Goal: Find specific page/section: Find specific page/section

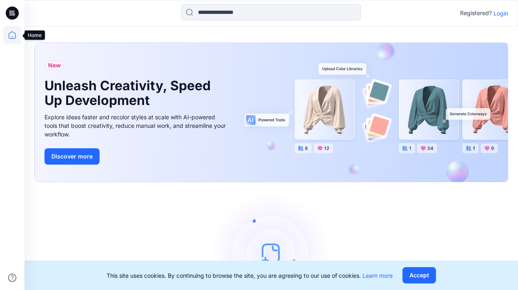
click at [10, 32] on icon at bounding box center [12, 34] width 7 height 7
click at [16, 12] on icon at bounding box center [12, 13] width 13 height 13
click at [500, 11] on p "Login" at bounding box center [501, 13] width 15 height 9
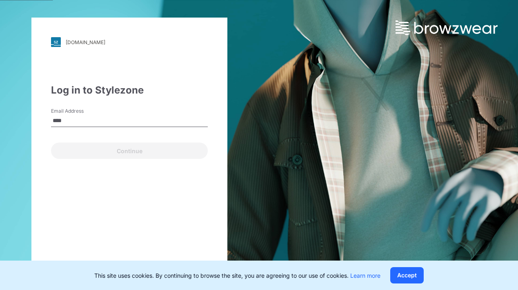
type input "**********"
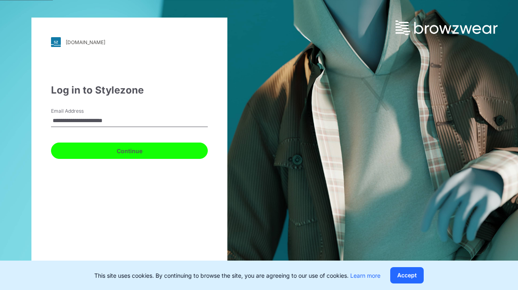
click at [122, 153] on button "Continue" at bounding box center [129, 151] width 157 height 16
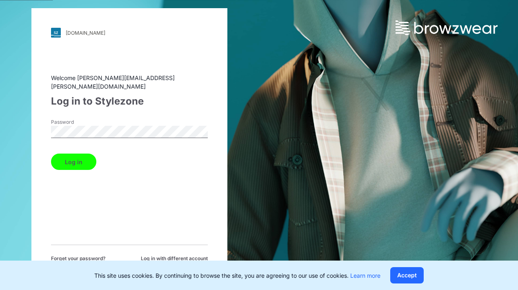
click at [51, 154] on button "Log in" at bounding box center [73, 162] width 45 height 16
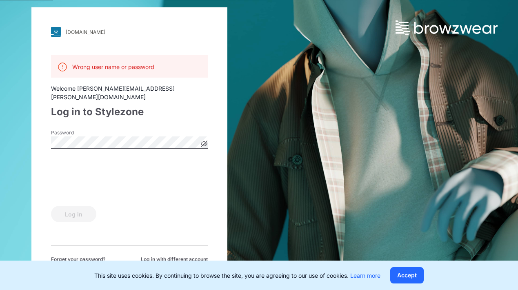
click at [203, 141] on icon at bounding box center [204, 144] width 6 height 6
click at [67, 215] on button "Log in" at bounding box center [73, 214] width 45 height 16
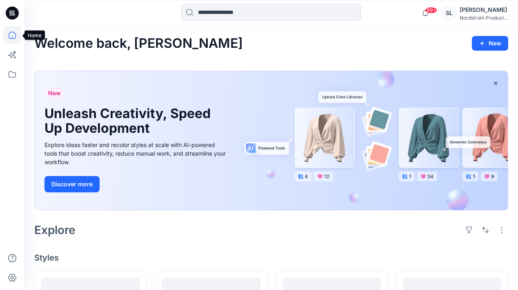
click at [17, 33] on icon at bounding box center [12, 35] width 18 height 18
click at [11, 78] on icon at bounding box center [12, 74] width 18 height 18
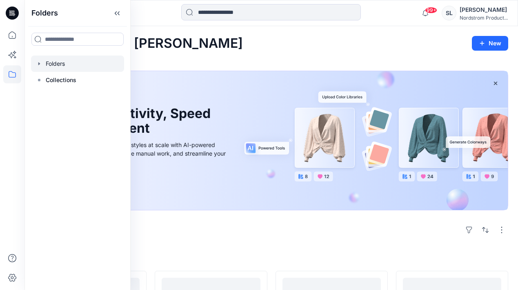
click at [58, 66] on div at bounding box center [77, 64] width 93 height 16
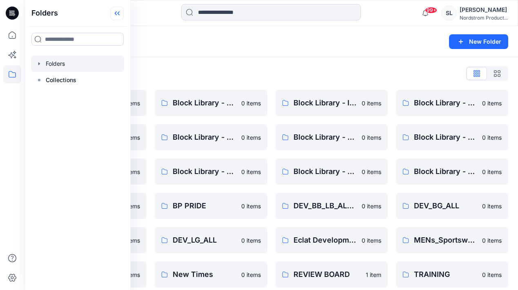
click at [122, 12] on icon at bounding box center [117, 13] width 13 height 13
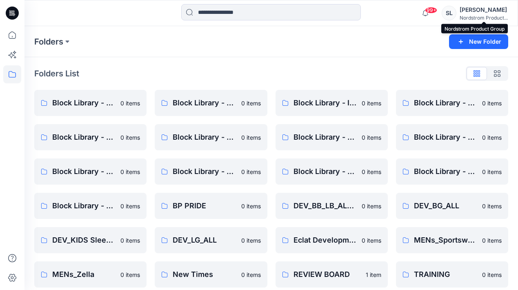
click at [475, 19] on div "Nordstrom Product..." at bounding box center [484, 18] width 48 height 6
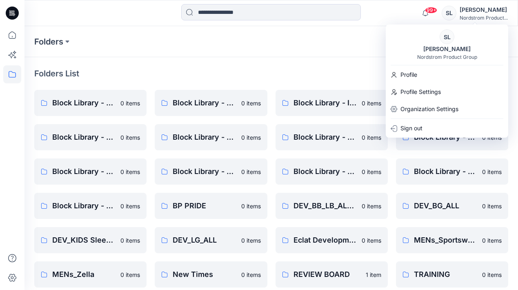
click at [358, 72] on div "Folders List" at bounding box center [271, 73] width 474 height 13
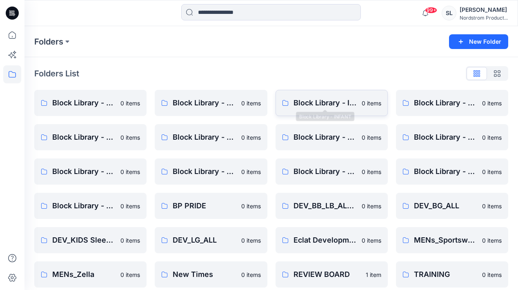
click at [342, 98] on p "Block Library - INFANT" at bounding box center [325, 102] width 63 height 11
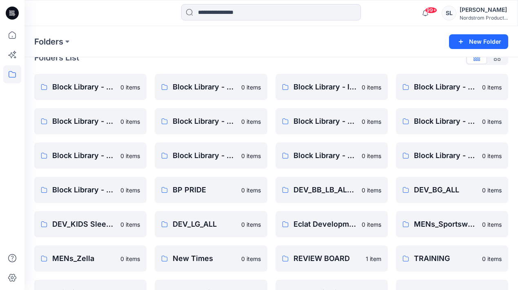
scroll to position [18, 0]
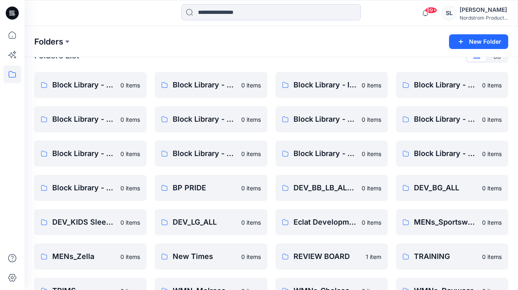
click at [61, 41] on p "Folders" at bounding box center [48, 41] width 29 height 11
click at [69, 40] on button at bounding box center [67, 41] width 8 height 11
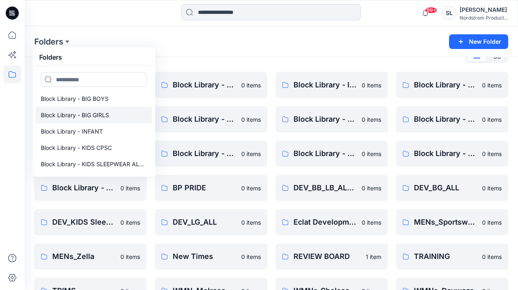
scroll to position [0, 0]
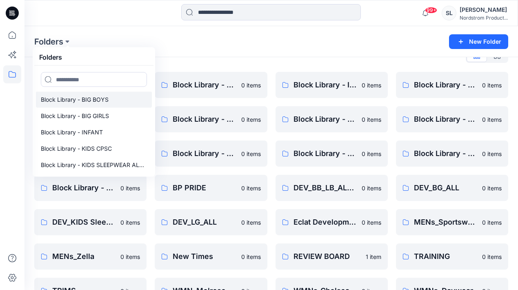
click at [92, 97] on p "Block Library - BIG BOYS" at bounding box center [75, 100] width 68 height 10
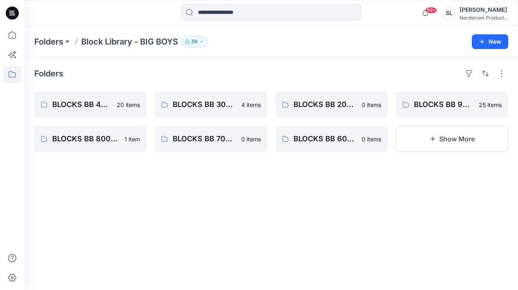
drag, startPoint x: 148, startPoint y: 46, endPoint x: 141, endPoint y: 67, distance: 22.1
click at [63, 38] on p "Folders" at bounding box center [48, 41] width 29 height 11
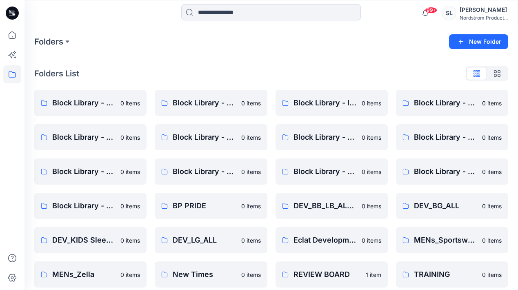
click at [72, 51] on div "Folders New Folder" at bounding box center [272, 41] width 494 height 31
click at [65, 44] on button at bounding box center [67, 41] width 8 height 11
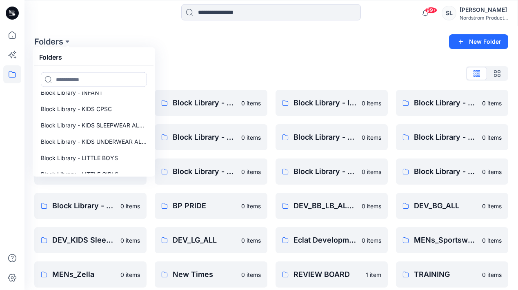
scroll to position [42, 0]
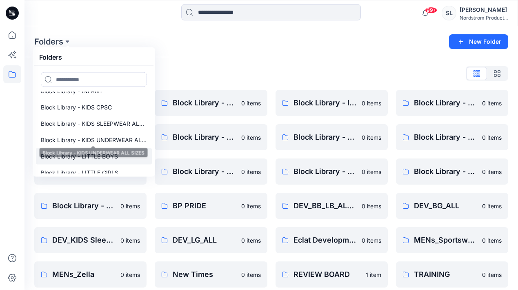
click at [76, 153] on p "Block Library - LITTLE BOYS" at bounding box center [79, 157] width 77 height 10
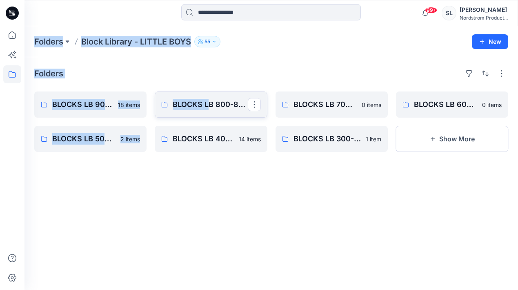
drag, startPoint x: 206, startPoint y: 43, endPoint x: 207, endPoint y: 102, distance: 58.8
click at [241, 52] on div "Folders Block Library - LITTLE BOYS 55 New" at bounding box center [272, 41] width 494 height 31
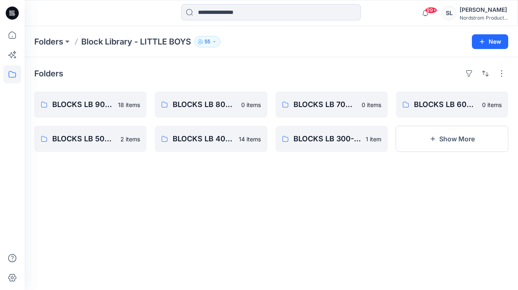
click at [217, 40] on icon "button" at bounding box center [214, 41] width 5 height 5
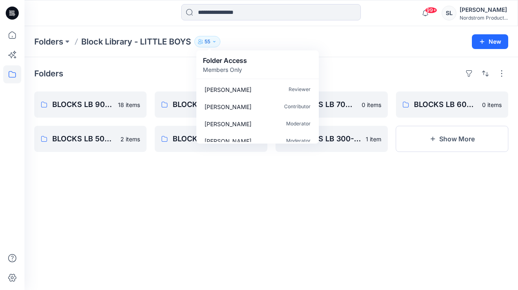
click at [268, 40] on div "Folders Block Library - LITTLE BOYS 55 Folder Access Members Only [PERSON_NAME]…" at bounding box center [239, 41] width 411 height 11
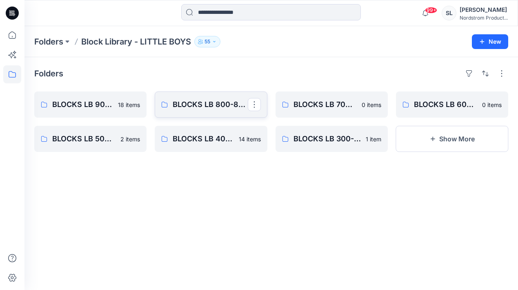
click at [167, 107] on icon at bounding box center [164, 104] width 7 height 7
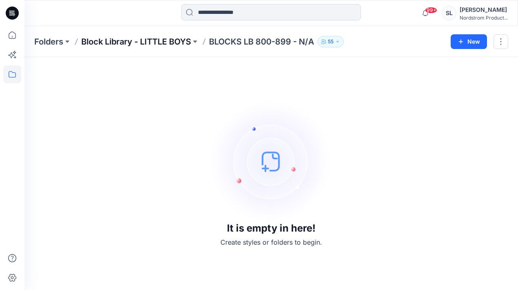
click at [179, 40] on p "Block Library - LITTLE BOYS" at bounding box center [136, 41] width 110 height 11
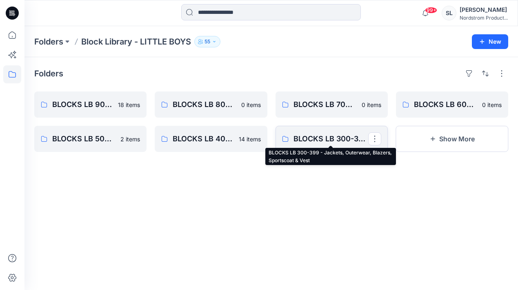
click at [308, 142] on p "BLOCKS LB 300-399 - Jackets, Outerwear, Blazers, Sportscoat & Vest" at bounding box center [331, 138] width 75 height 11
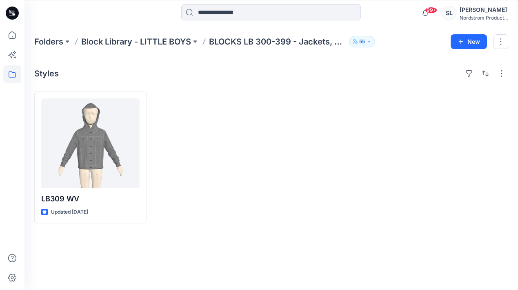
click at [203, 156] on div at bounding box center [211, 158] width 112 height 132
